Goal: Communication & Community: Ask a question

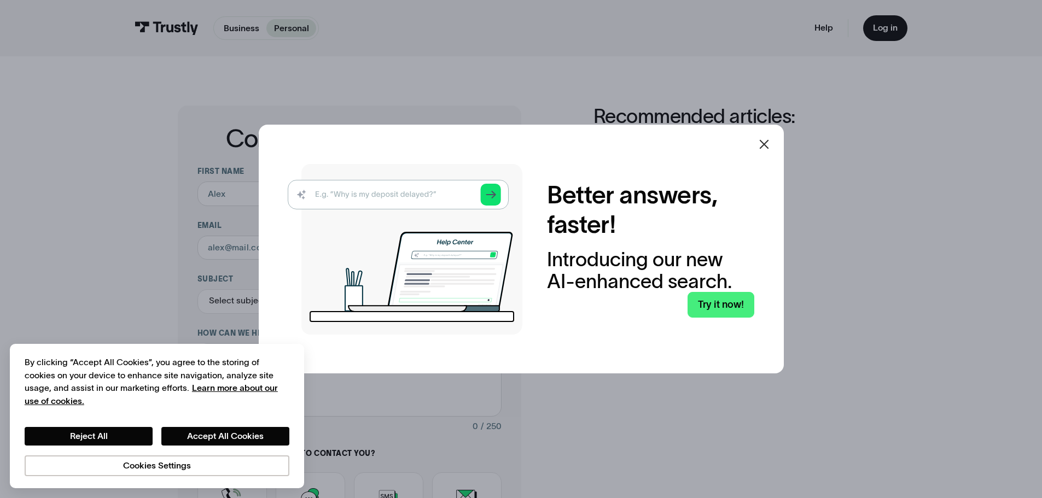
click at [433, 196] on img at bounding box center [405, 249] width 235 height 171
click at [495, 196] on img at bounding box center [405, 249] width 235 height 171
click at [349, 195] on img at bounding box center [405, 249] width 235 height 171
click at [716, 305] on link "Try it now!" at bounding box center [720, 305] width 67 height 26
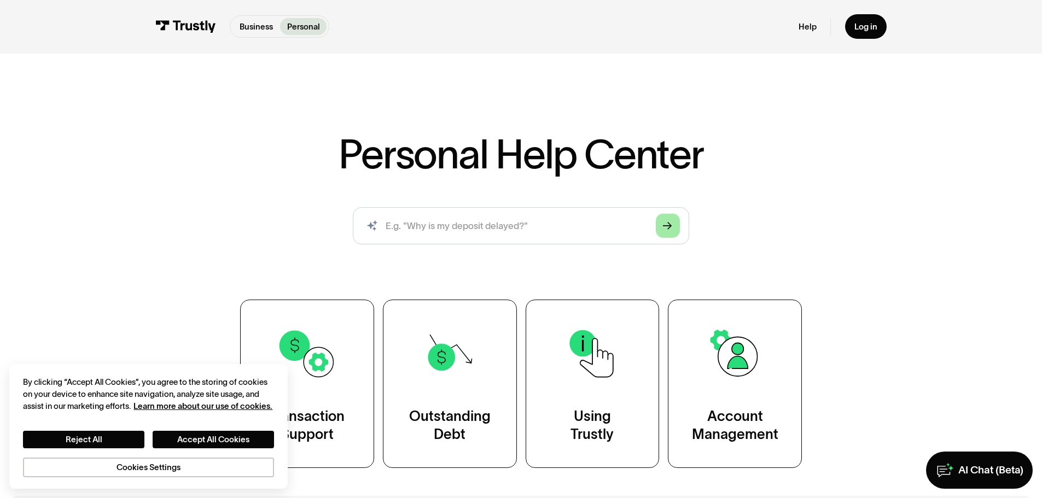
click at [662, 231] on link "Arrow Right" at bounding box center [668, 226] width 24 height 24
drag, startPoint x: 521, startPoint y: 226, endPoint x: 456, endPoint y: 226, distance: 65.6
click at [456, 226] on input "search" at bounding box center [521, 225] width 336 height 37
click at [458, 226] on input "search" at bounding box center [521, 225] width 336 height 37
type input "WHY IS MY DEPOSIT DELAYED"
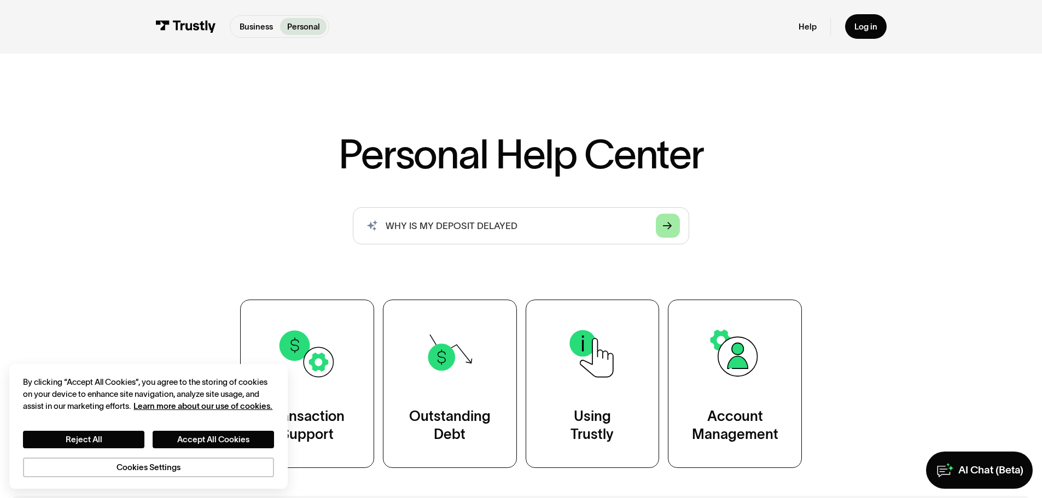
click at [679, 228] on link "Arrow Right" at bounding box center [668, 226] width 24 height 24
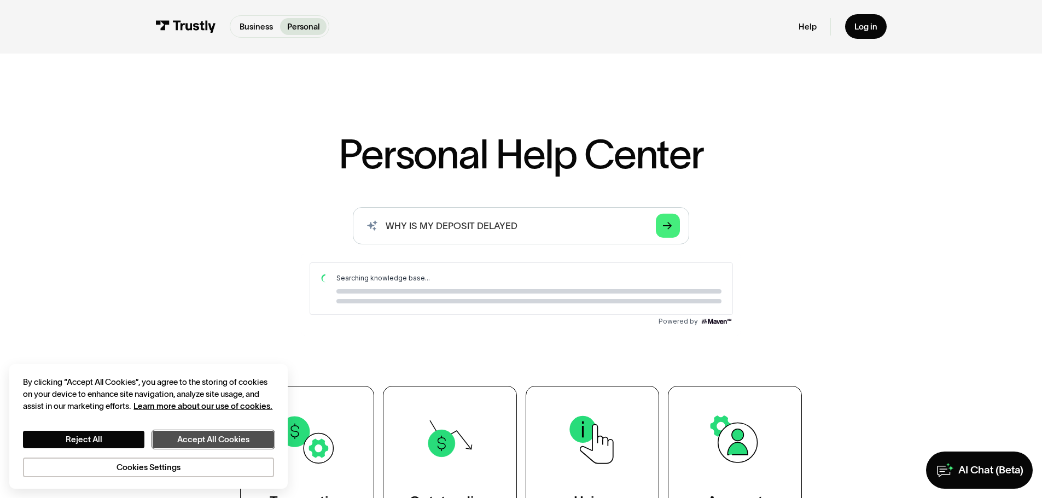
click at [200, 440] on button "Accept All Cookies" at bounding box center [213, 440] width 121 height 18
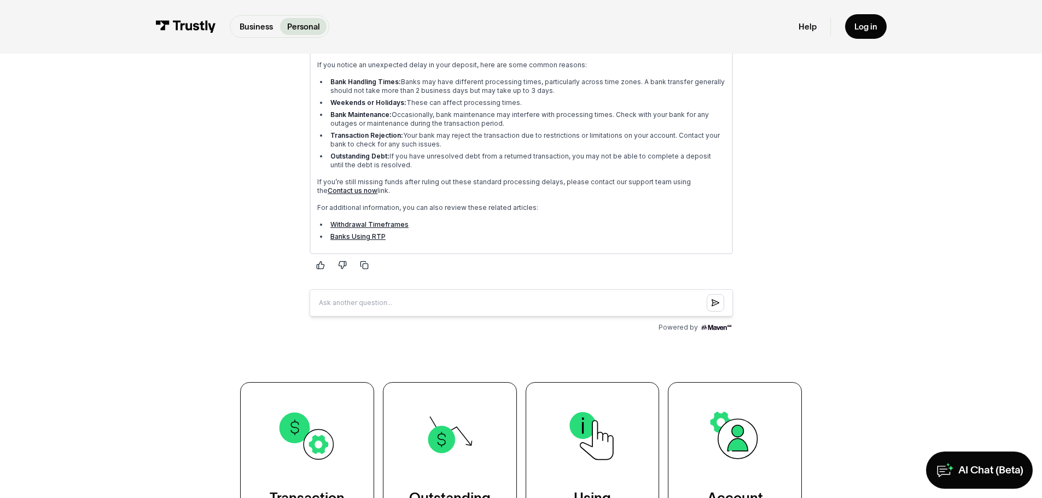
scroll to position [219, 0]
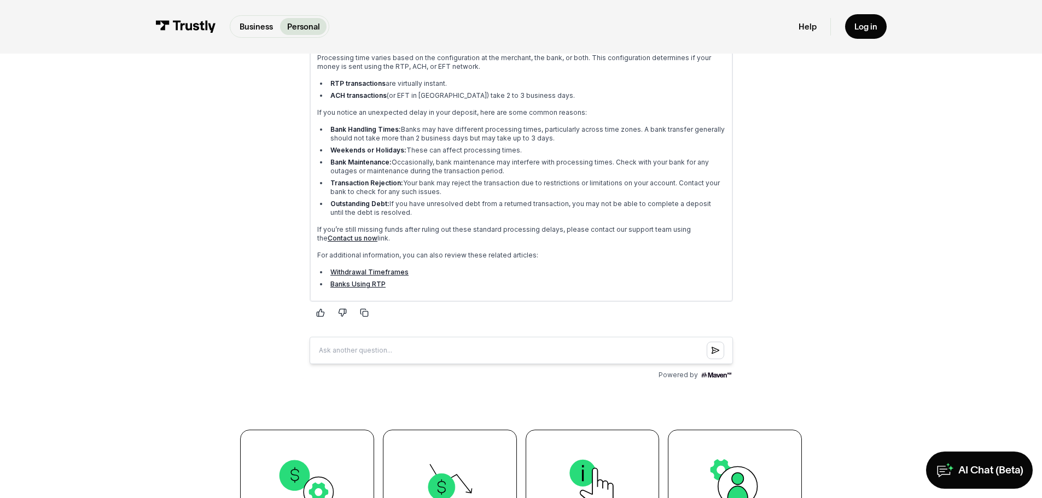
click at [377, 234] on link "Contact us now" at bounding box center [352, 238] width 50 height 8
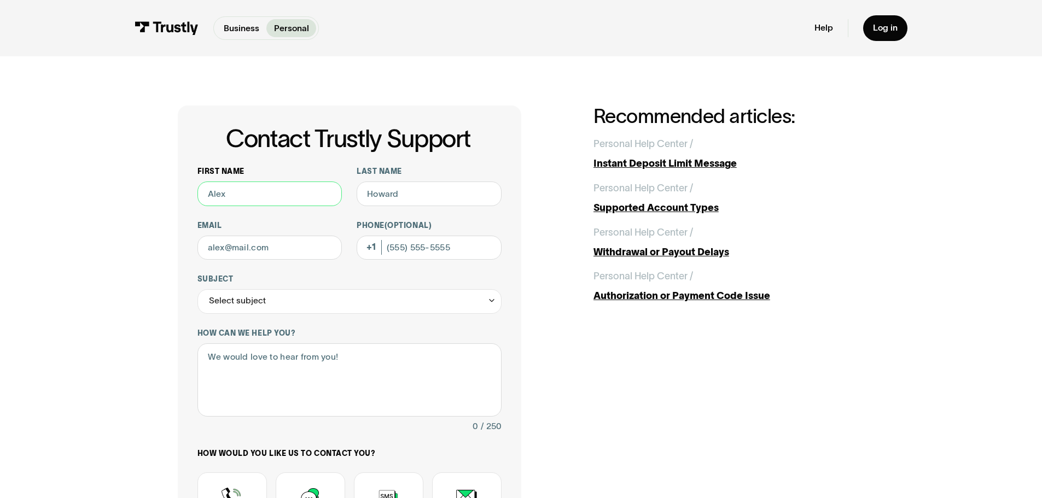
click at [263, 191] on input "First name" at bounding box center [269, 194] width 145 height 25
type input "RONI"
type input "HANA"
type input "RONIHANA95@GMAIL.COM"
type input "(586) 365-8228"
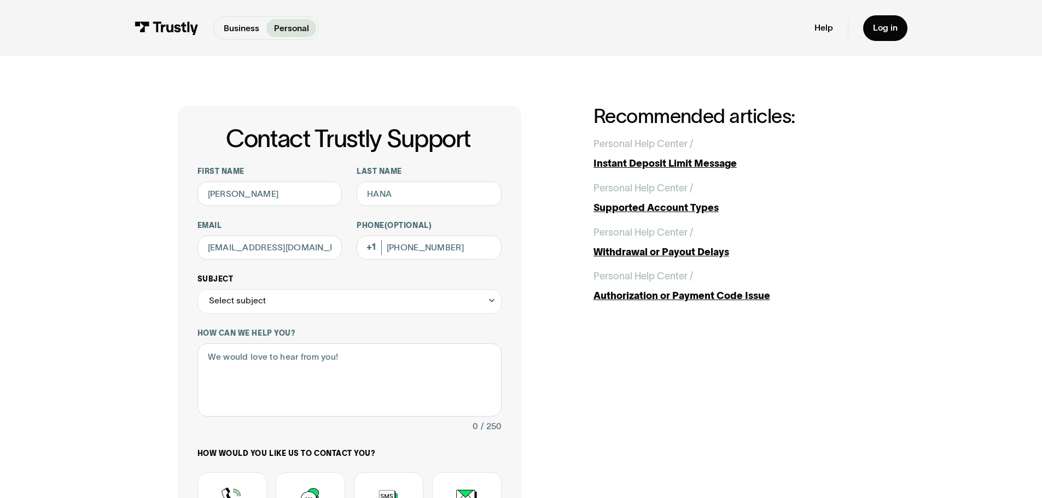
click at [335, 303] on div "Select subject" at bounding box center [349, 301] width 304 height 25
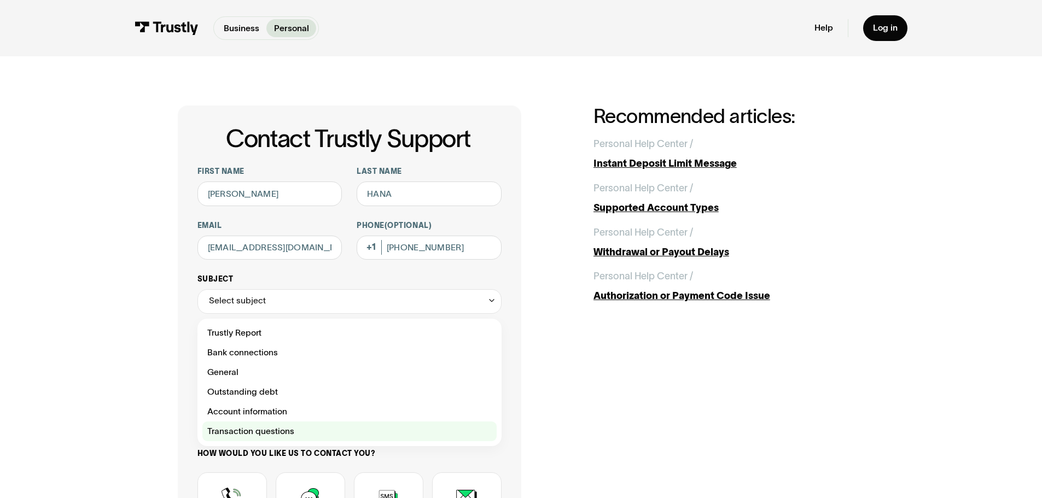
click at [296, 437] on div "Contact Trustly Support" at bounding box center [349, 432] width 294 height 20
type input "**********"
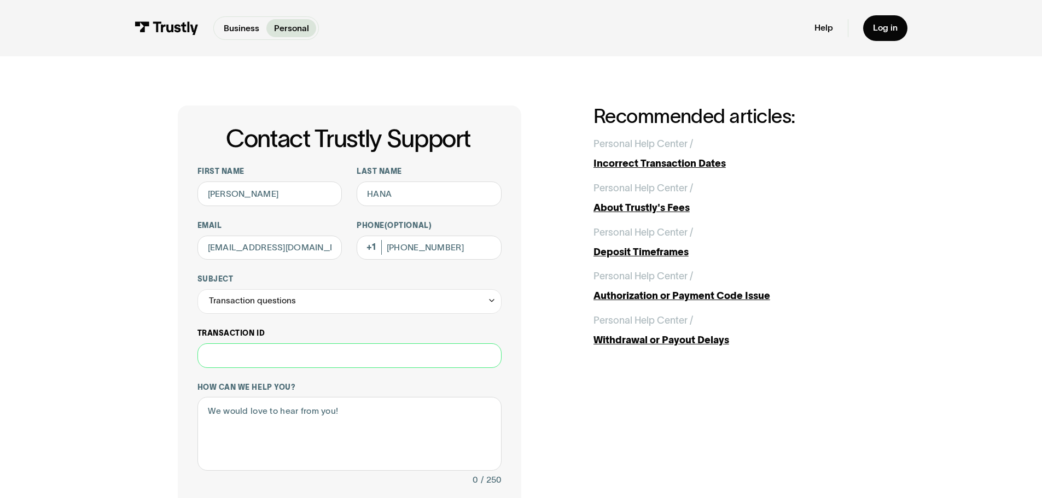
paste input "**********"
type input "**********"
click at [304, 417] on textarea "How can we help you?" at bounding box center [349, 434] width 304 height 74
click at [271, 411] on textarea "DEPOSIT ID DELYED" at bounding box center [349, 434] width 304 height 74
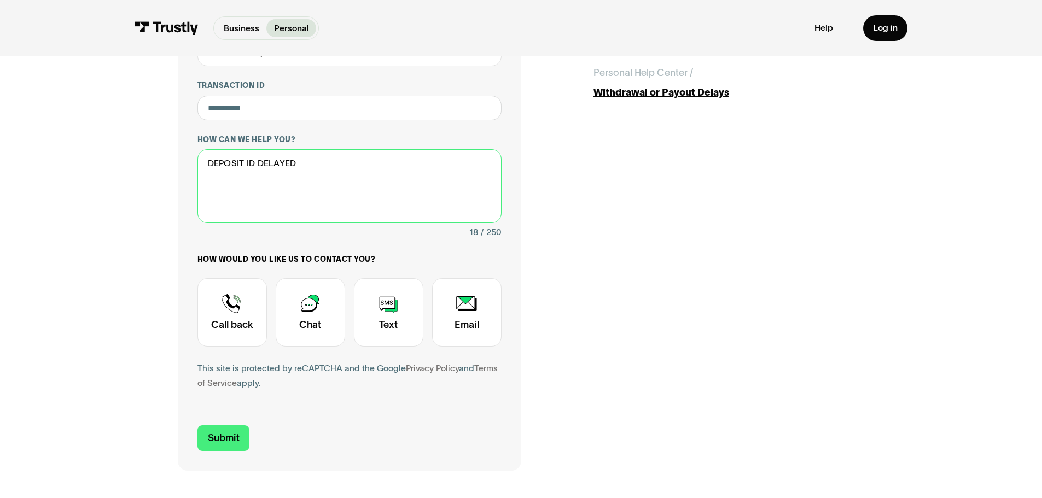
scroll to position [273, 0]
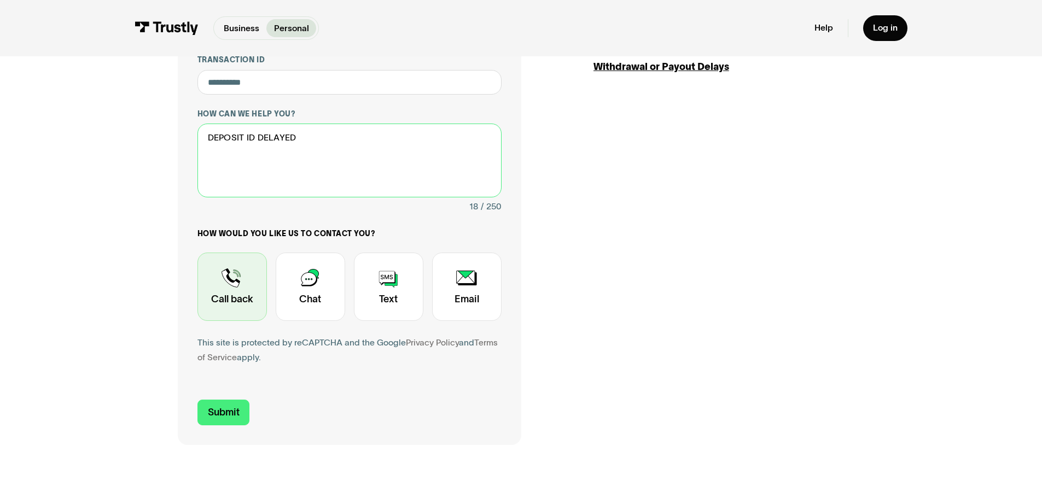
type textarea "DEPOSIT ID DELAYED"
click at [249, 310] on div "Contact Trustly Support" at bounding box center [231, 287] width 69 height 68
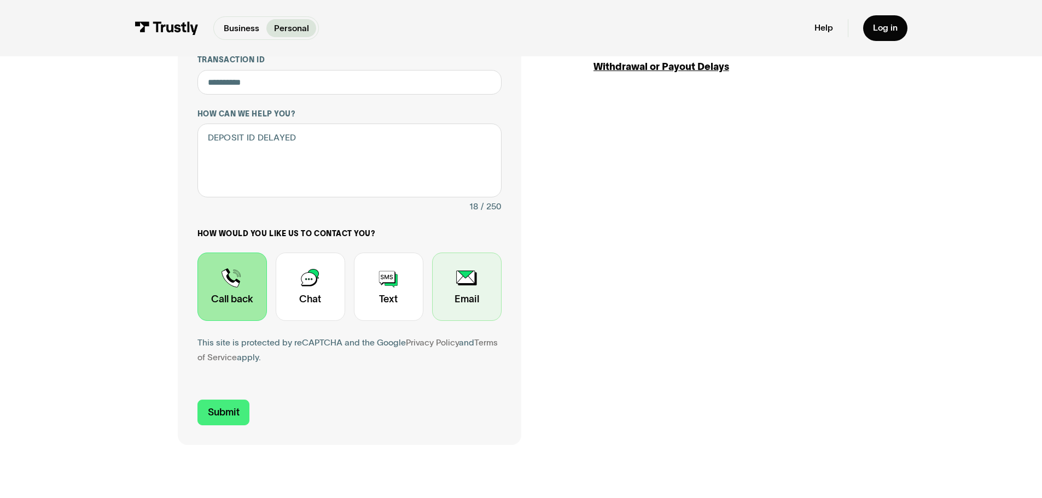
click at [457, 308] on div "Contact Trustly Support" at bounding box center [466, 287] width 69 height 68
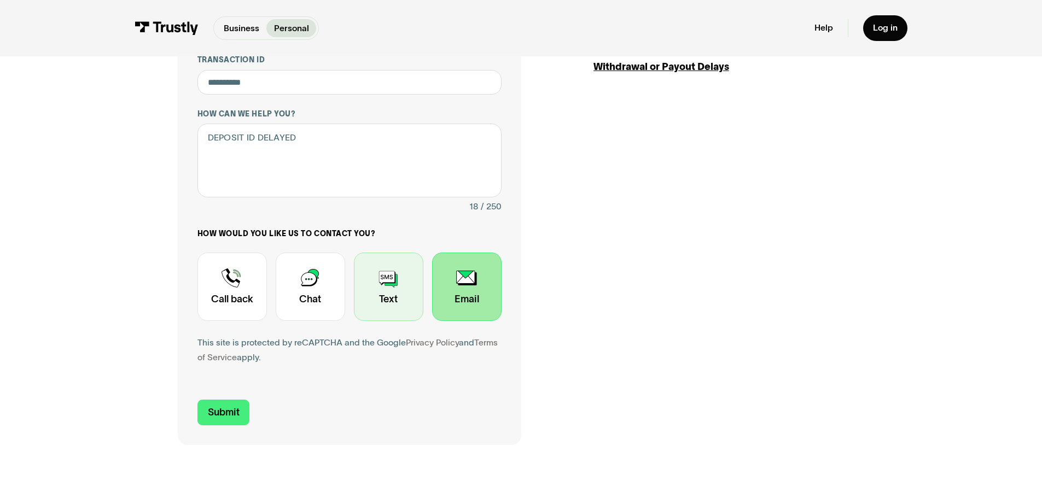
click at [399, 312] on div "Contact Trustly Support" at bounding box center [388, 287] width 69 height 68
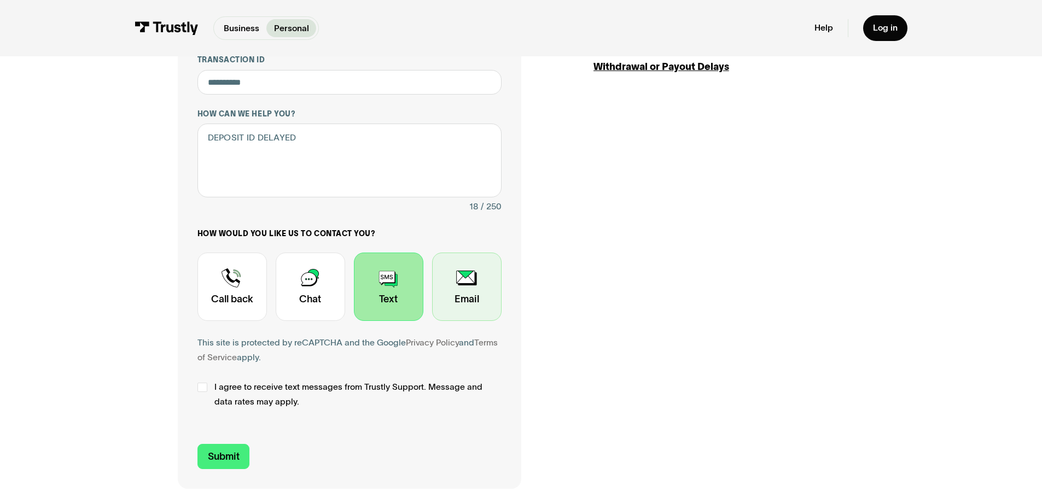
click at [467, 301] on div "Contact Trustly Support" at bounding box center [466, 287] width 69 height 68
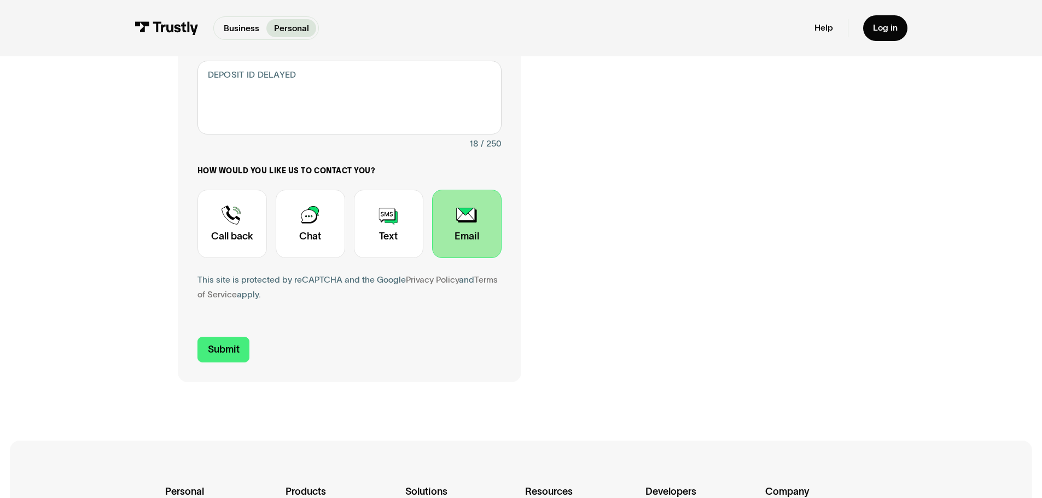
scroll to position [383, 0]
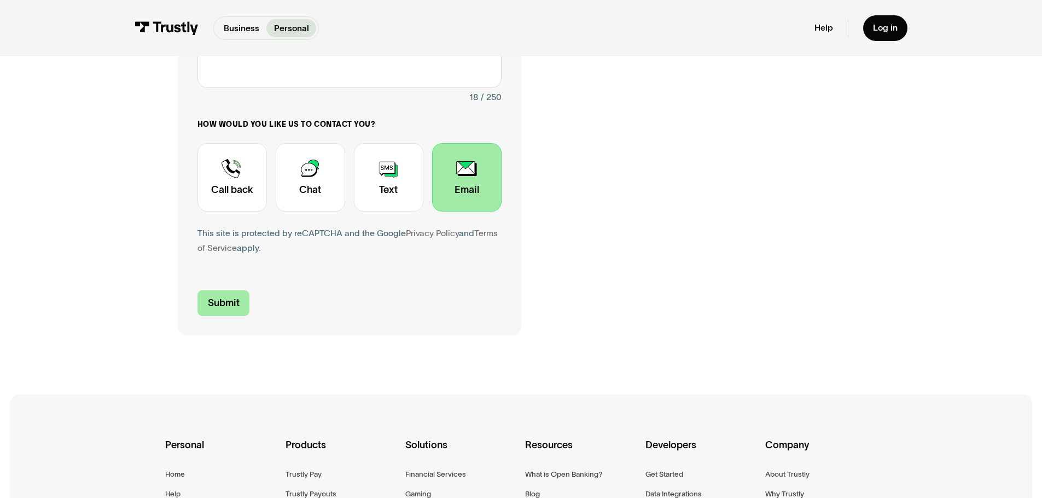
click at [203, 310] on input "Submit" at bounding box center [223, 303] width 53 height 26
type input "+15863658228"
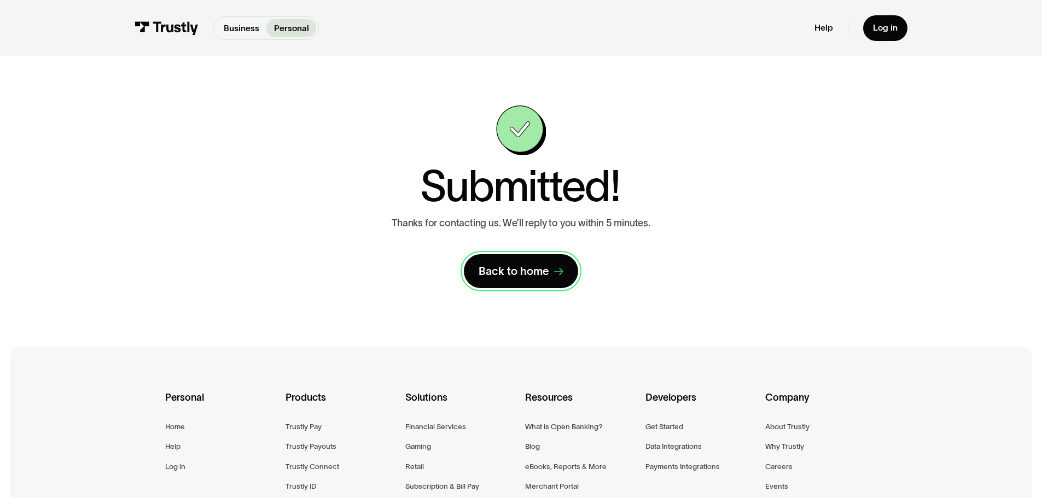
click at [531, 277] on div "Back to home" at bounding box center [514, 271] width 71 height 14
